Goal: Use online tool/utility: Utilize a website feature to perform a specific function

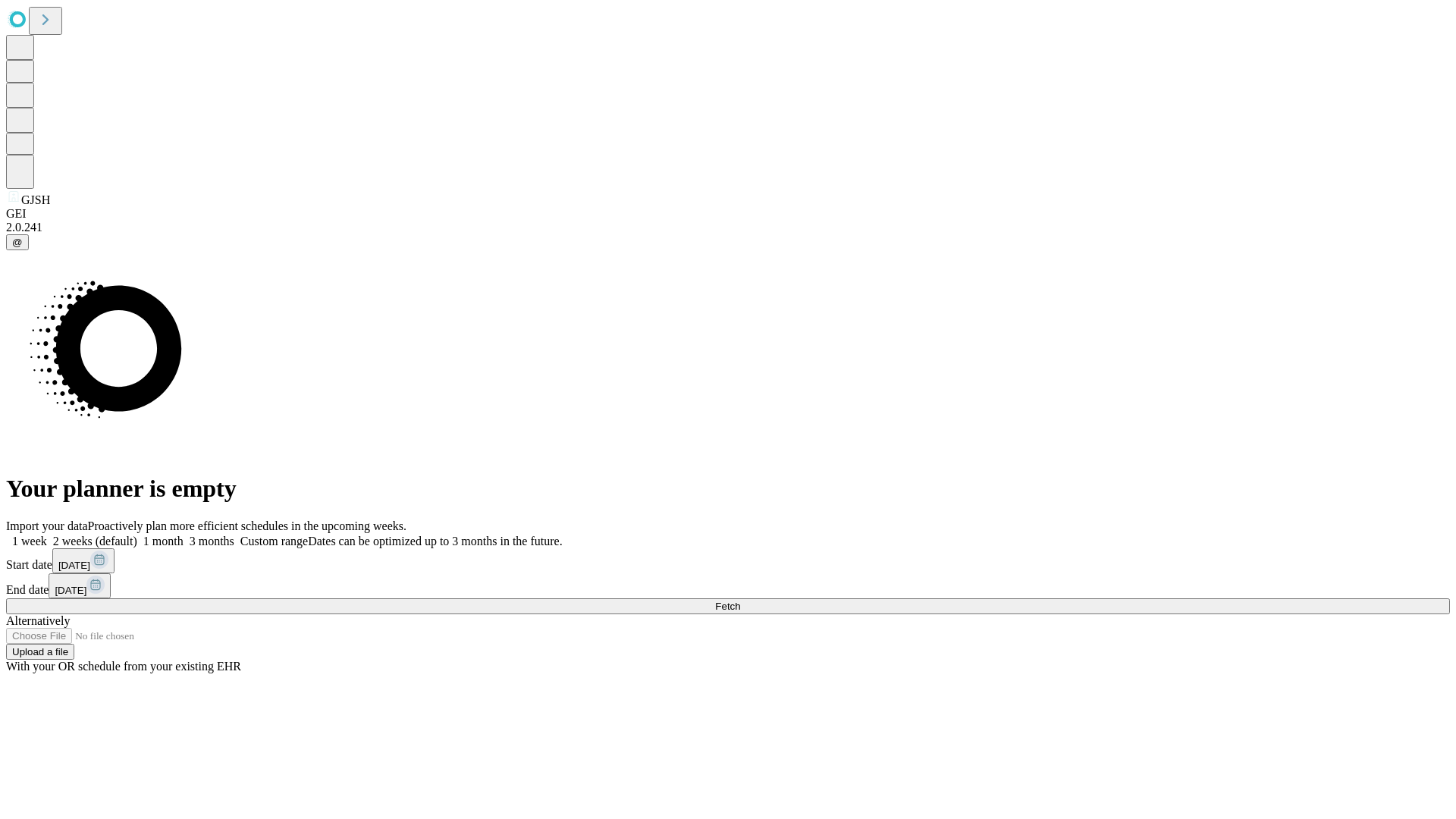
click at [740, 600] on span "Fetch" at bounding box center [727, 606] width 25 height 11
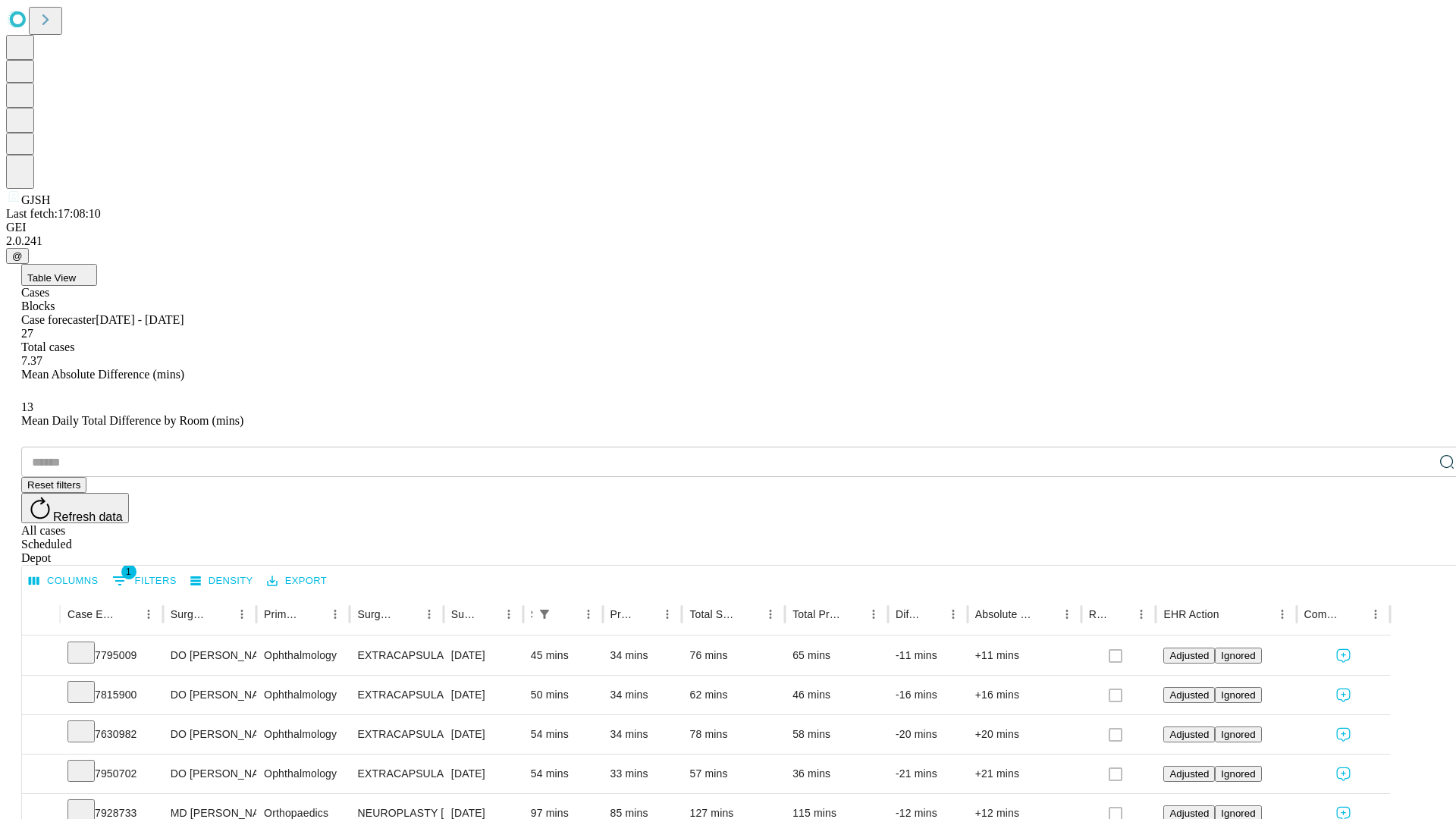
click at [76, 272] on span "Table View" at bounding box center [51, 277] width 48 height 11
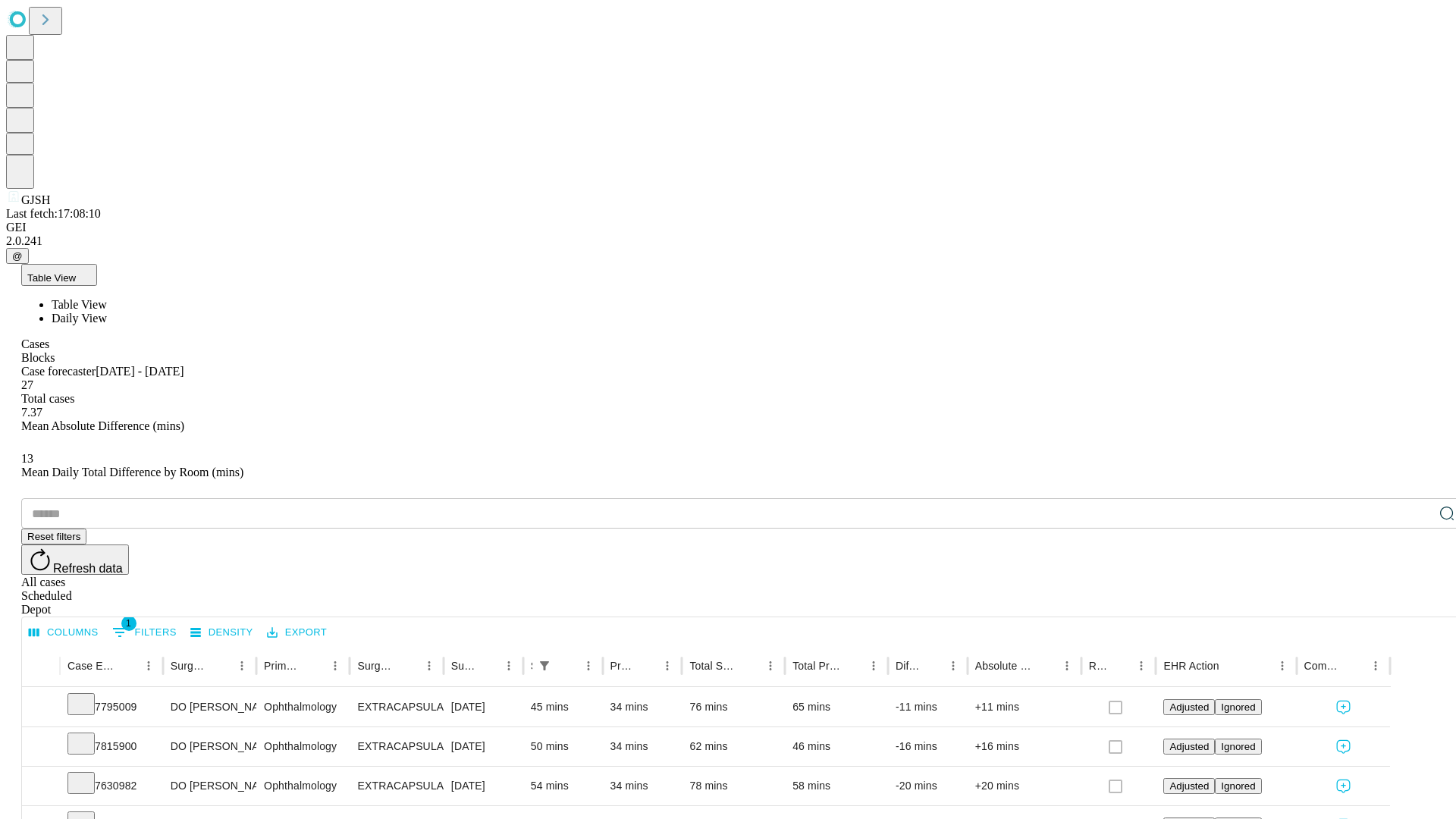
click at [107, 312] on span "Daily View" at bounding box center [79, 318] width 55 height 13
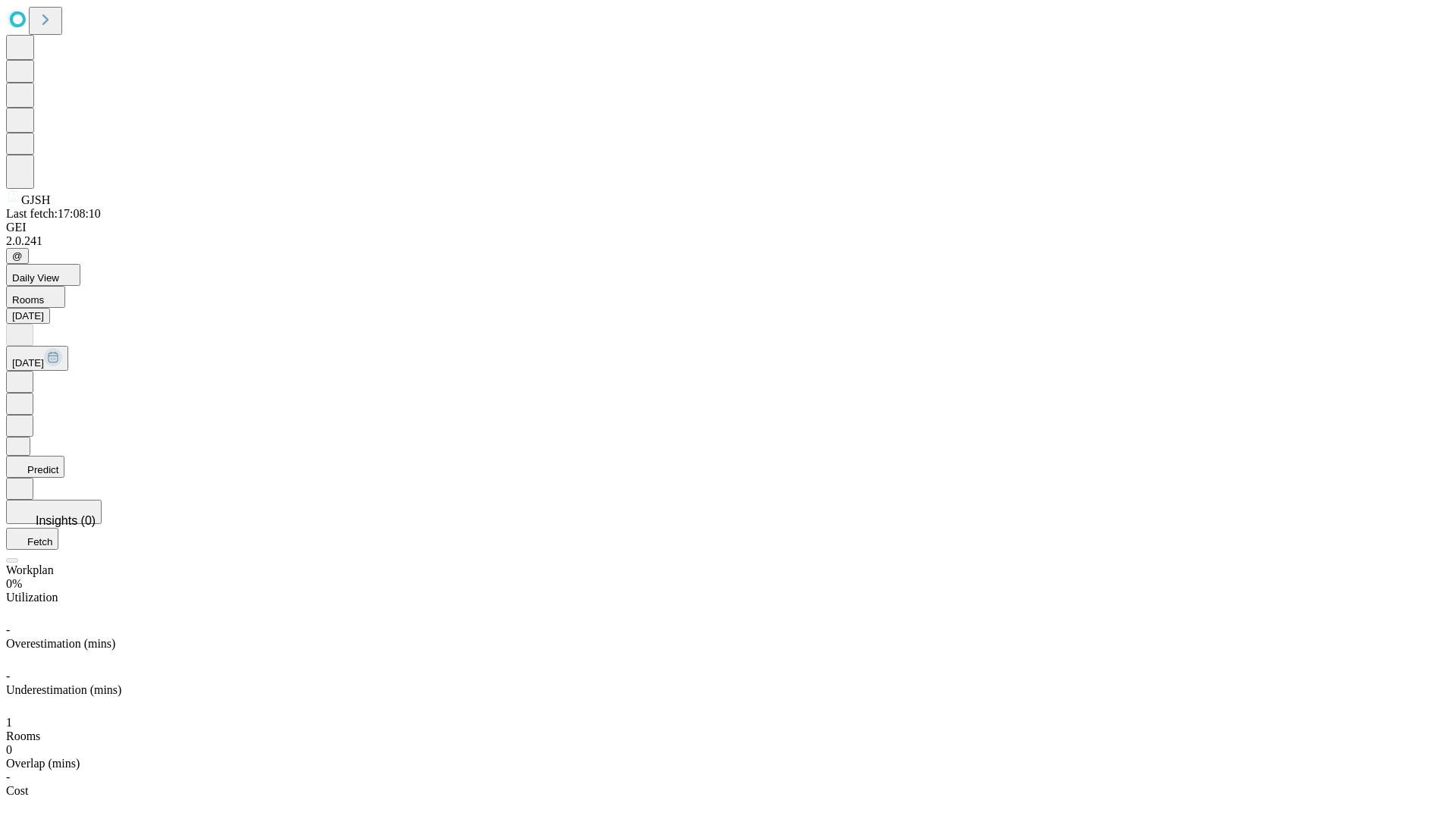
click at [65, 456] on button "Predict" at bounding box center [35, 467] width 59 height 22
